Goal: Task Accomplishment & Management: Use online tool/utility

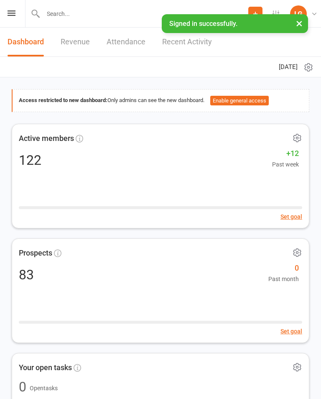
click at [8, 13] on icon at bounding box center [12, 12] width 8 height 5
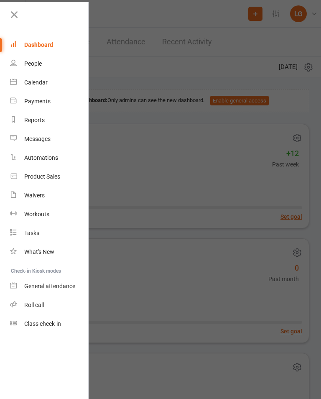
click at [47, 87] on link "Calendar" at bounding box center [49, 82] width 79 height 19
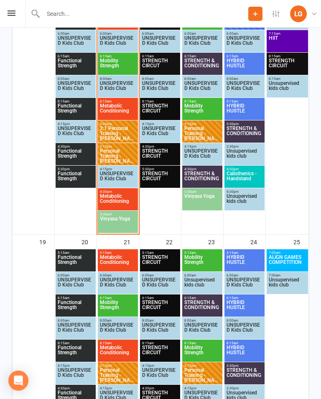
scroll to position [696, 0]
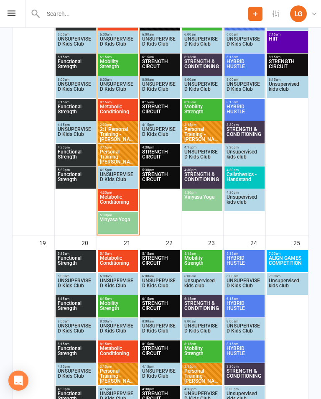
click at [117, 105] on span "Metabolic Conditioning" at bounding box center [117, 111] width 37 height 15
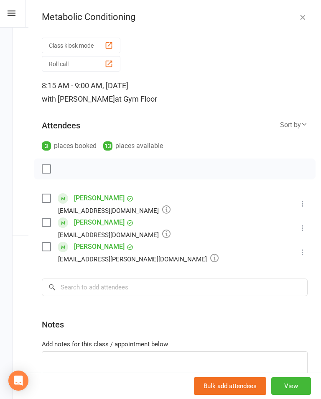
click at [307, 16] on button "button" at bounding box center [303, 17] width 10 height 10
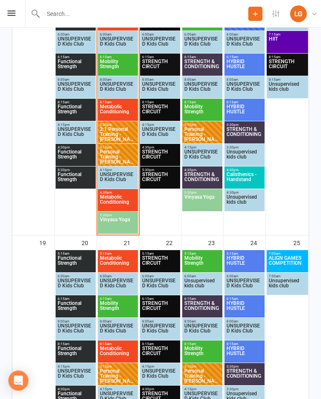
click at [121, 208] on span "Metabolic Conditioning" at bounding box center [117, 201] width 37 height 15
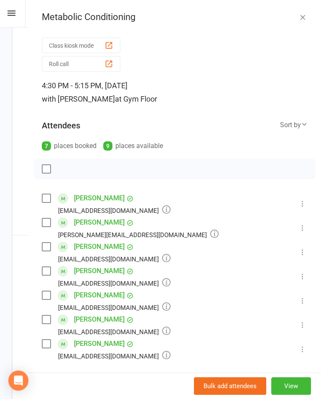
click at [300, 21] on icon "button" at bounding box center [302, 17] width 8 height 8
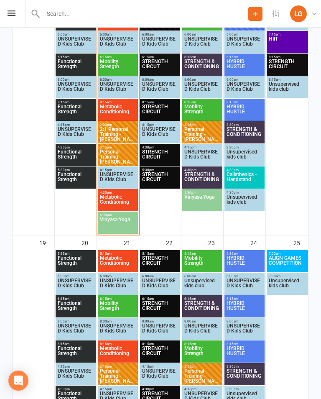
click at [119, 220] on span "Vinyasa Yoga" at bounding box center [117, 224] width 37 height 15
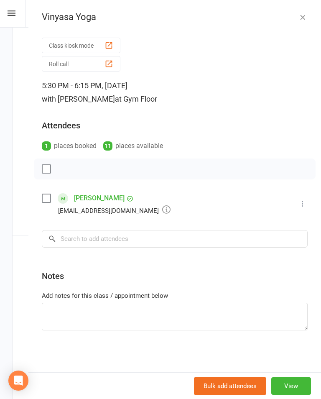
click at [306, 14] on icon "button" at bounding box center [302, 17] width 8 height 8
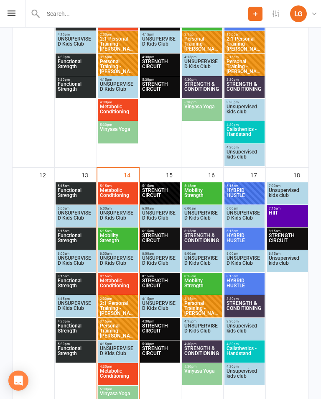
scroll to position [527, 0]
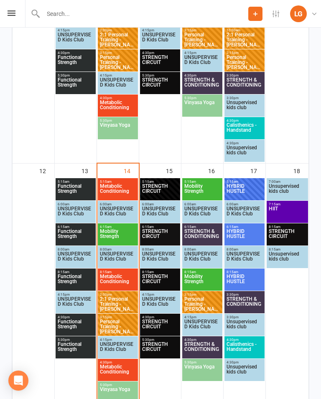
click at [157, 194] on span "STRENGTH CIRCUIT" at bounding box center [160, 191] width 37 height 15
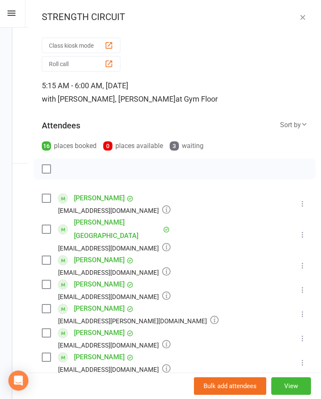
click at [303, 17] on icon "button" at bounding box center [302, 17] width 8 height 8
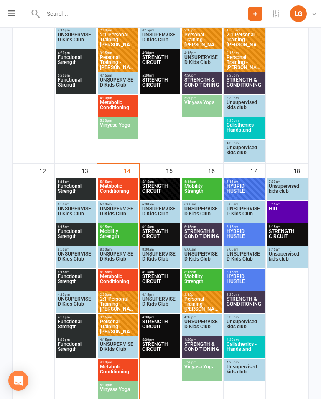
click at [160, 321] on span "STRENGTH CIRCUIT" at bounding box center [160, 326] width 37 height 15
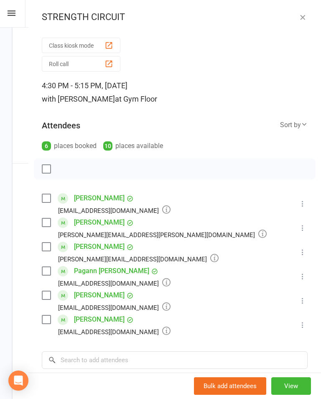
click at [303, 21] on button "button" at bounding box center [303, 17] width 10 height 10
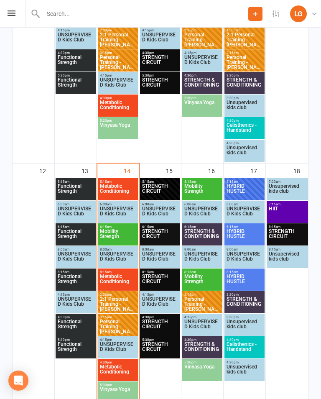
click at [291, 231] on span "STRENGTH CIRCUIT" at bounding box center [287, 236] width 38 height 15
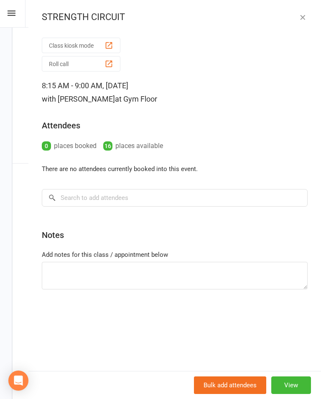
click at [306, 21] on button "button" at bounding box center [303, 17] width 10 height 10
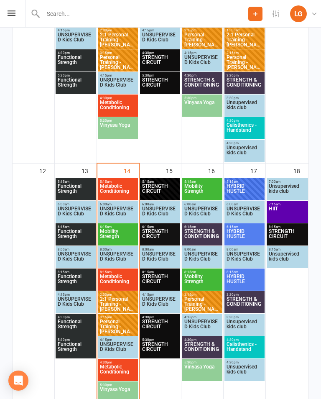
click at [298, 215] on span "HIIT" at bounding box center [287, 213] width 38 height 15
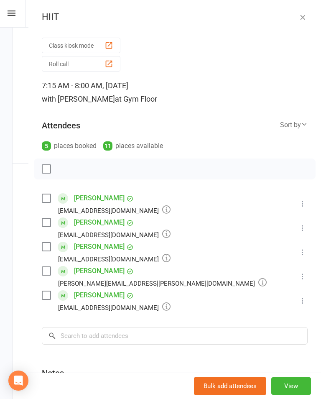
click at [301, 20] on icon "button" at bounding box center [302, 17] width 8 height 8
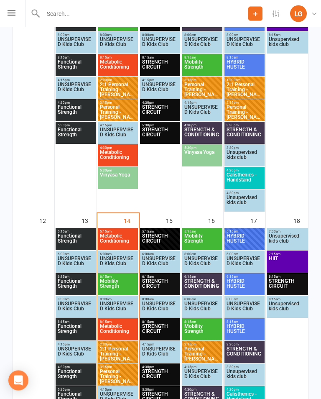
scroll to position [474, 0]
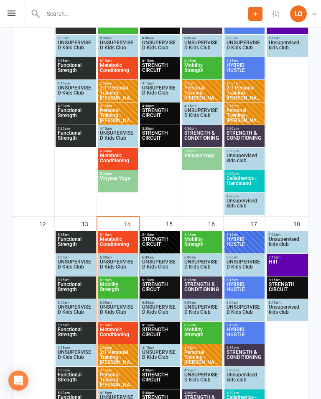
click at [6, 16] on div "Prospect Member Non-attending contact Class / event Appointment Task Membership…" at bounding box center [160, 14] width 321 height 28
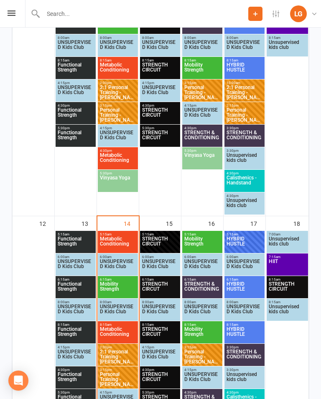
scroll to position [476, 0]
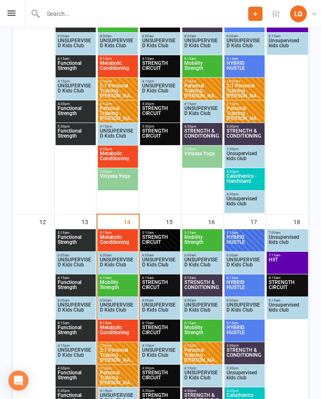
click at [20, 13] on div "Prospect Member Non-attending contact Class / event Appointment Task Membership…" at bounding box center [160, 14] width 321 height 28
click at [10, 12] on icon at bounding box center [12, 12] width 8 height 5
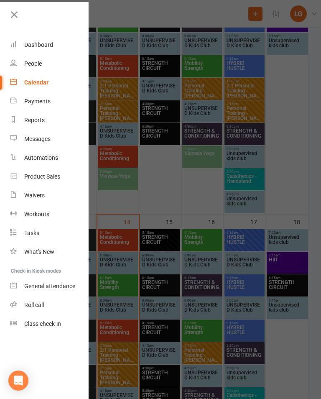
click at [38, 319] on link "Class check-in" at bounding box center [49, 323] width 79 height 19
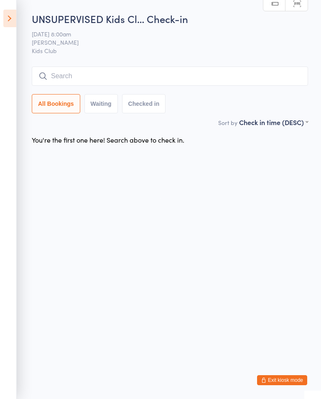
click at [14, 16] on icon at bounding box center [9, 19] width 13 height 18
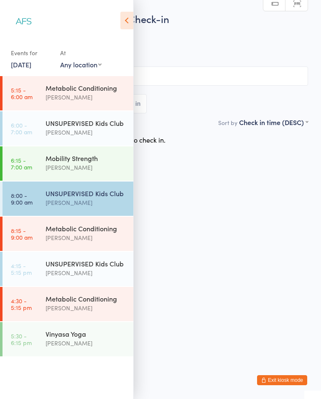
click at [44, 236] on link "8:15 - 9:00 am Metabolic Conditioning [PERSON_NAME]" at bounding box center [68, 234] width 131 height 34
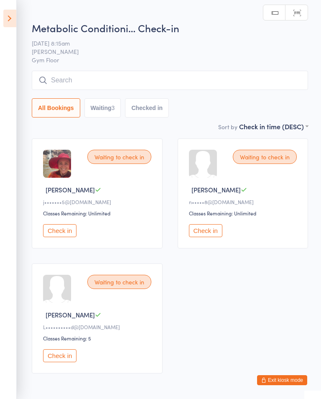
click at [58, 232] on button "Check in" at bounding box center [59, 230] width 33 height 13
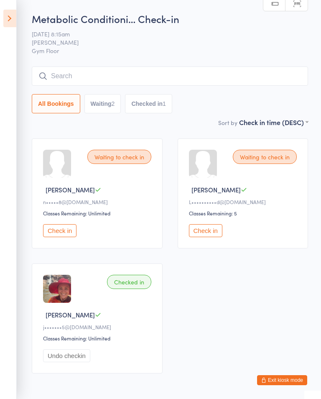
click at [64, 237] on button "Check in" at bounding box center [59, 230] width 33 height 13
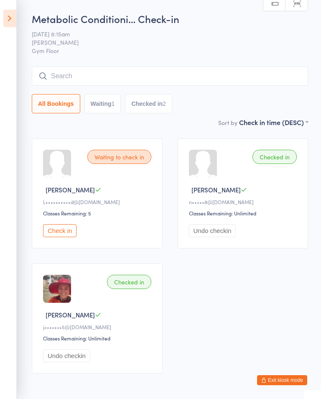
click at [55, 236] on button "Check in" at bounding box center [59, 230] width 33 height 13
